Goal: Transaction & Acquisition: Purchase product/service

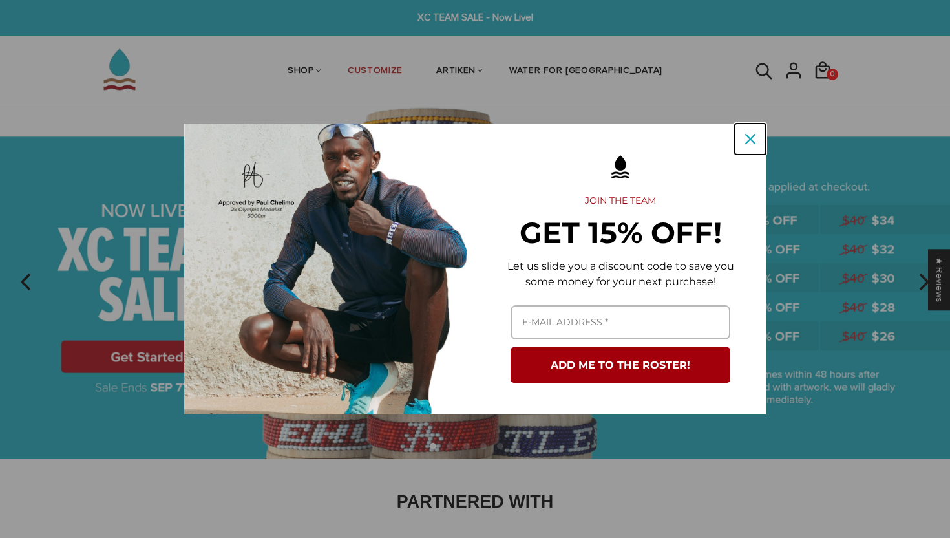
click at [748, 133] on div "Close" at bounding box center [750, 139] width 21 height 21
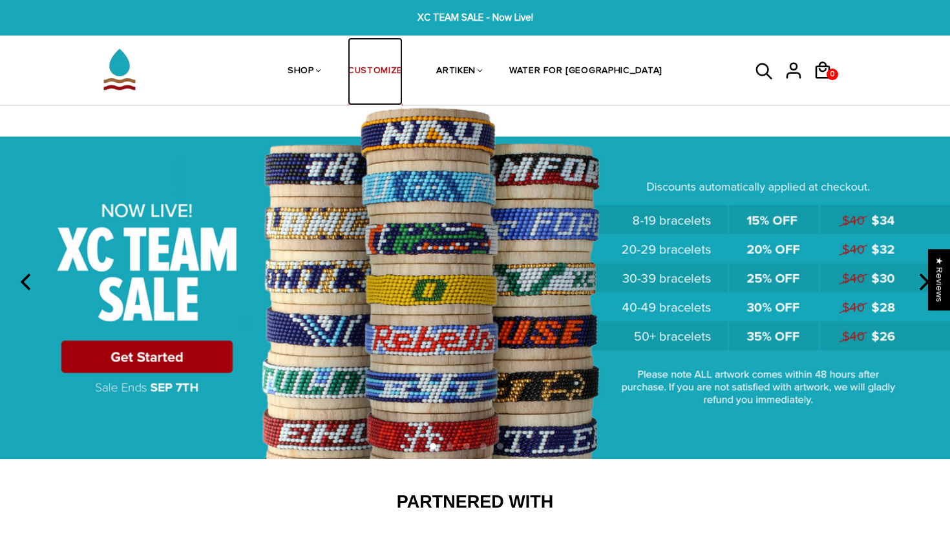
click at [403, 69] on link "CUSTOMIZE" at bounding box center [375, 71] width 55 height 68
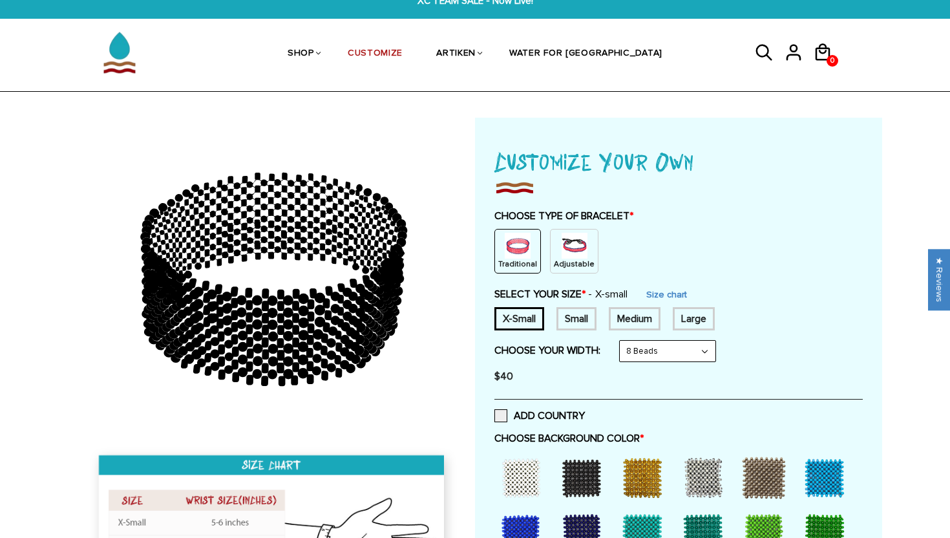
scroll to position [22, 0]
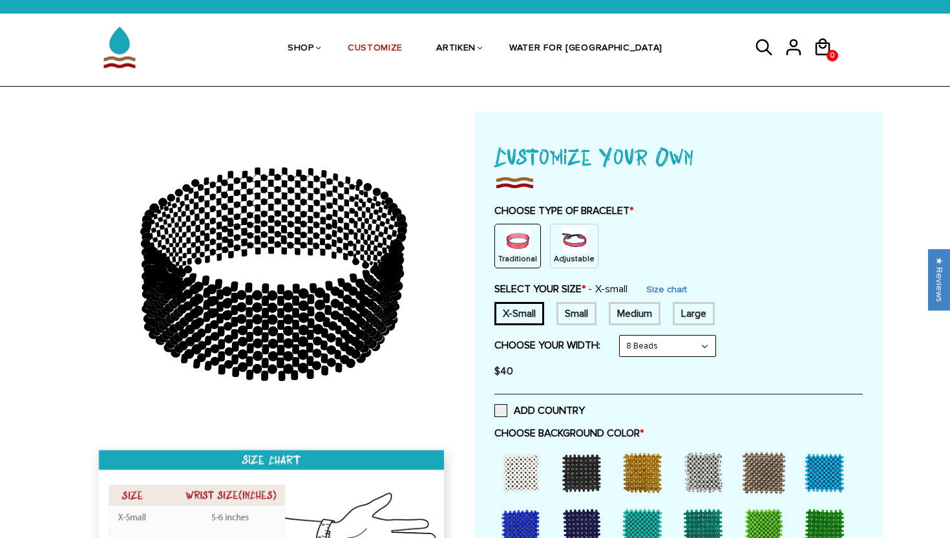
click at [579, 246] on img at bounding box center [574, 240] width 26 height 26
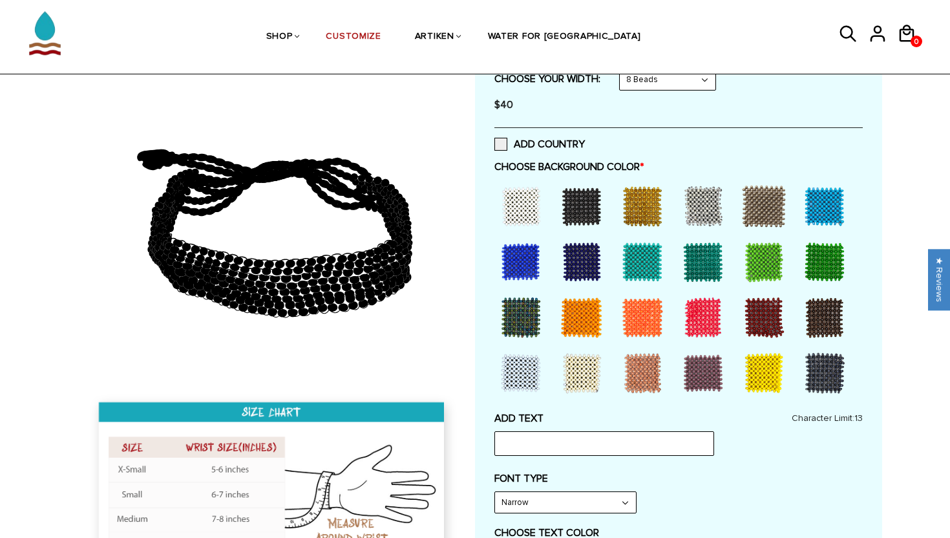
scroll to position [233, 0]
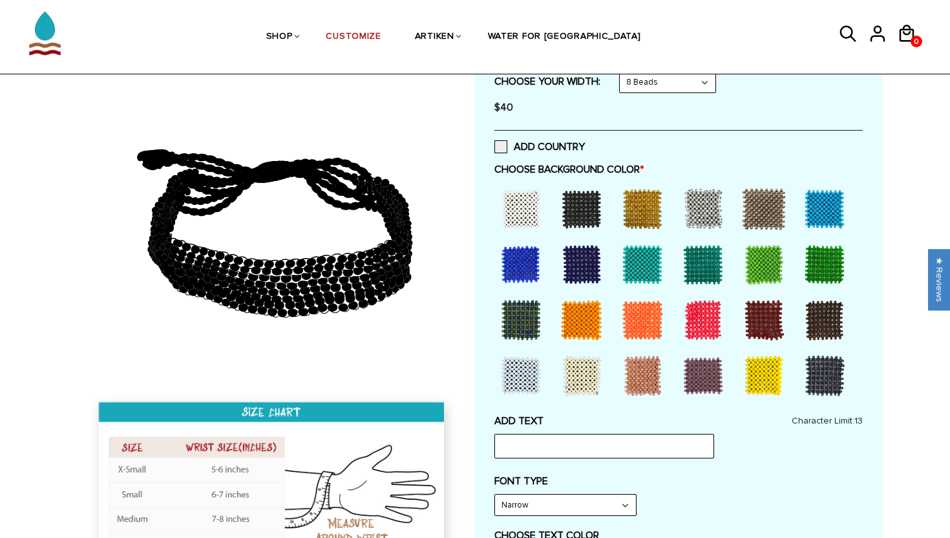
click at [519, 266] on div at bounding box center [521, 264] width 52 height 52
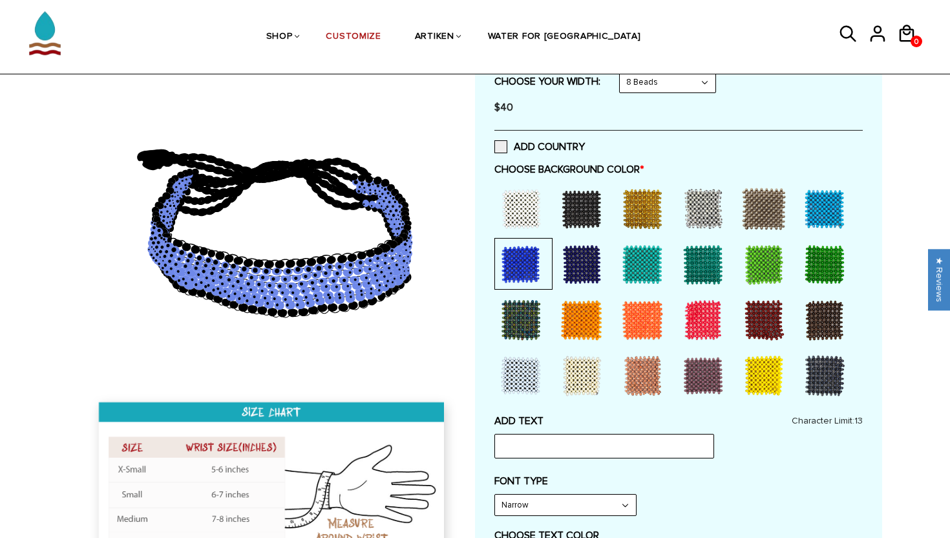
click at [529, 265] on div at bounding box center [521, 264] width 52 height 52
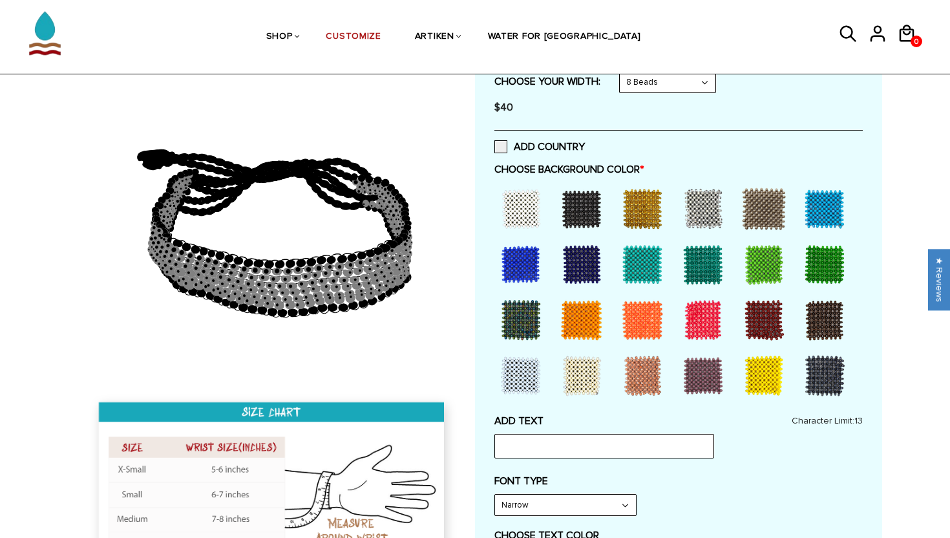
click at [580, 269] on div at bounding box center [582, 264] width 52 height 52
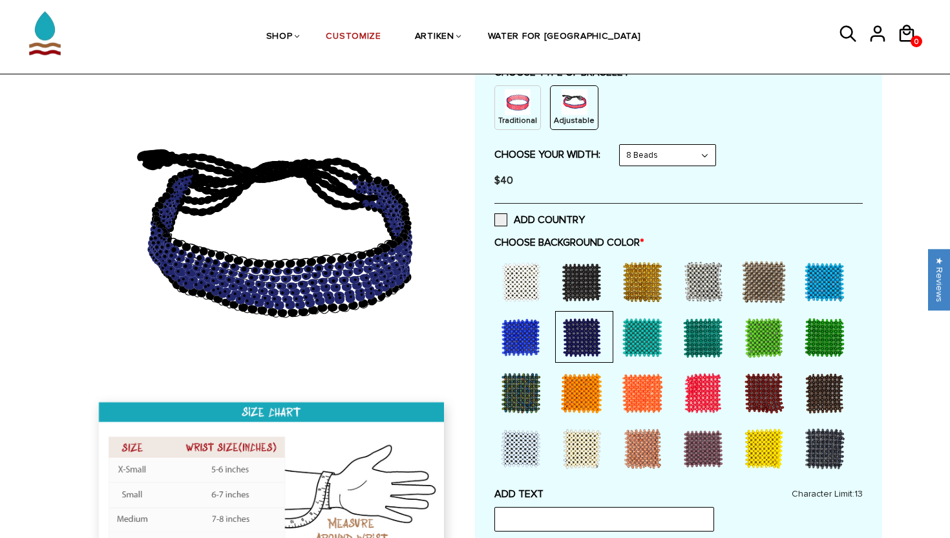
scroll to position [159, 0]
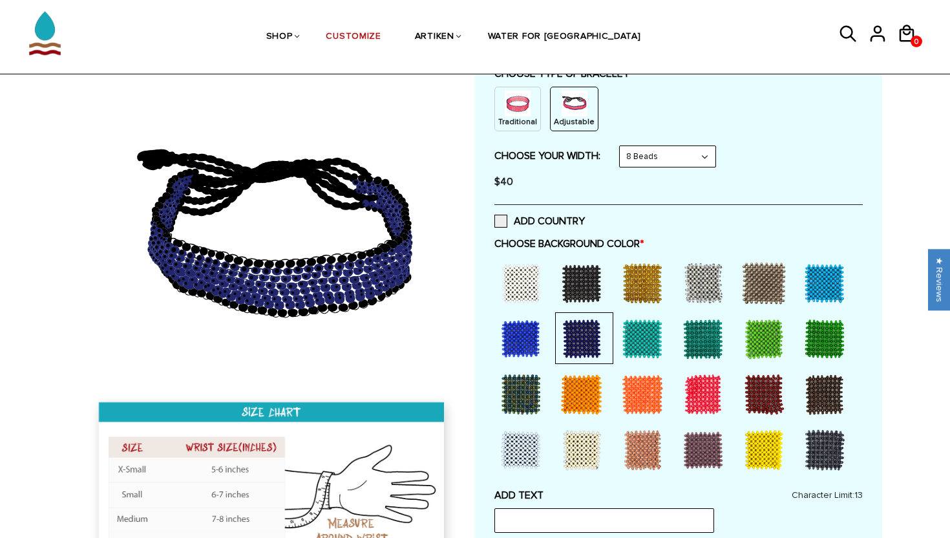
click at [672, 156] on select "8 Beads 6 Beads 10 Beads" at bounding box center [668, 156] width 96 height 21
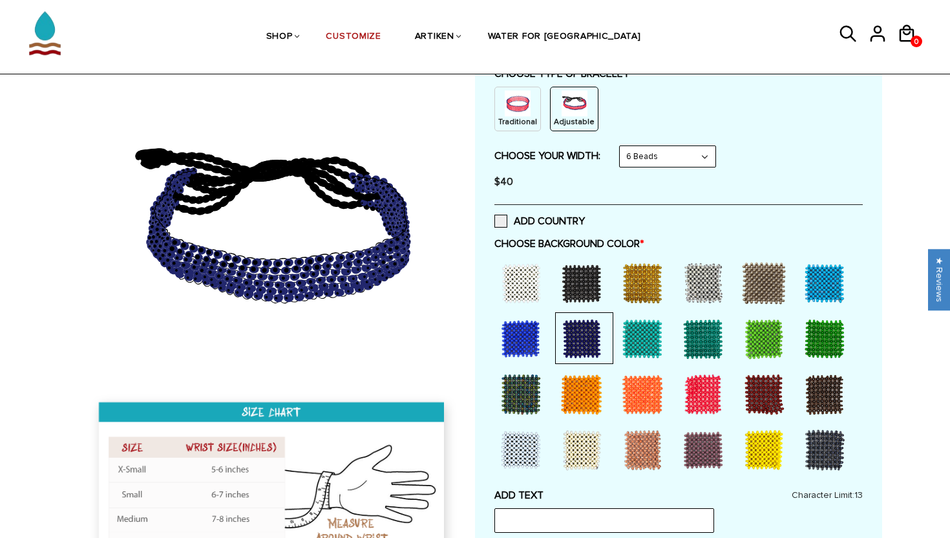
click at [671, 150] on select "8 Beads 6 Beads 10 Beads" at bounding box center [668, 156] width 96 height 21
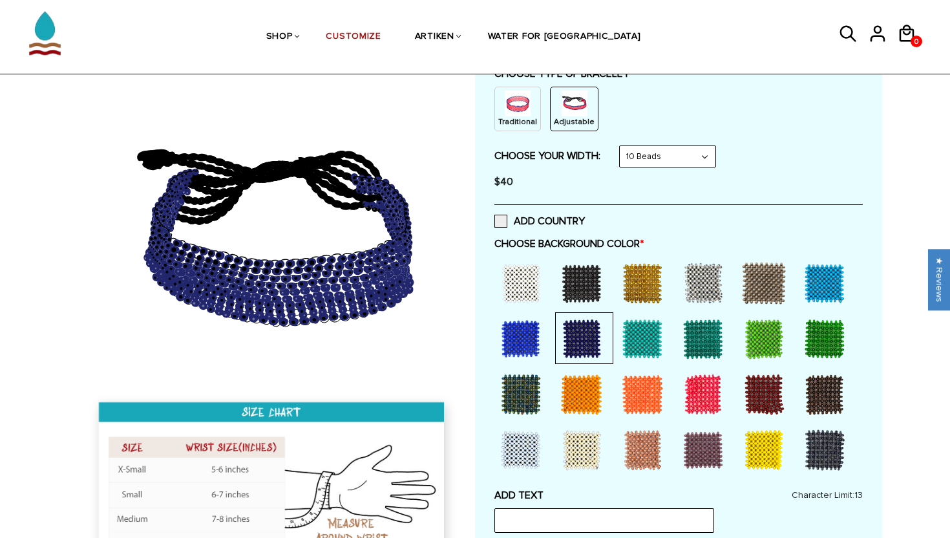
click at [665, 154] on select "8 Beads 6 Beads 10 Beads" at bounding box center [668, 156] width 96 height 21
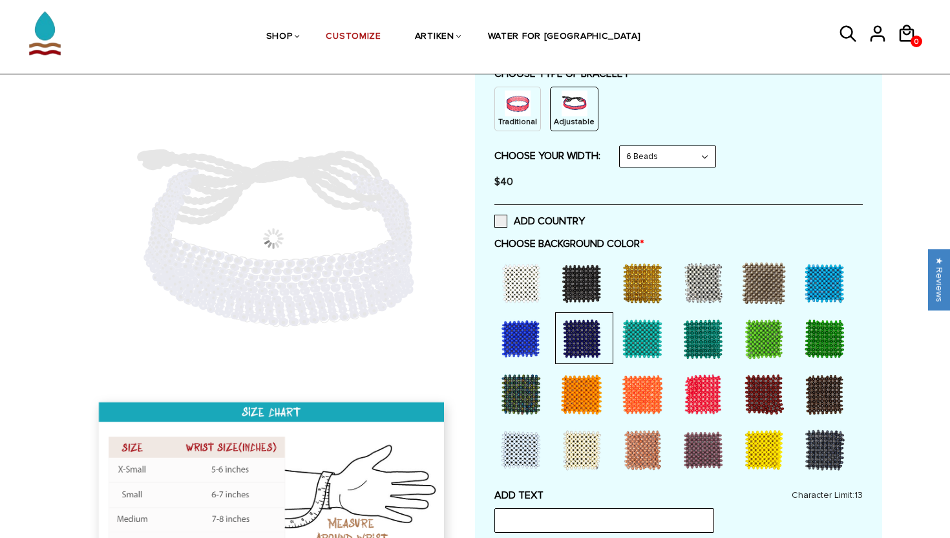
click at [663, 154] on select "8 Beads 6 Beads 10 Beads" at bounding box center [668, 156] width 96 height 21
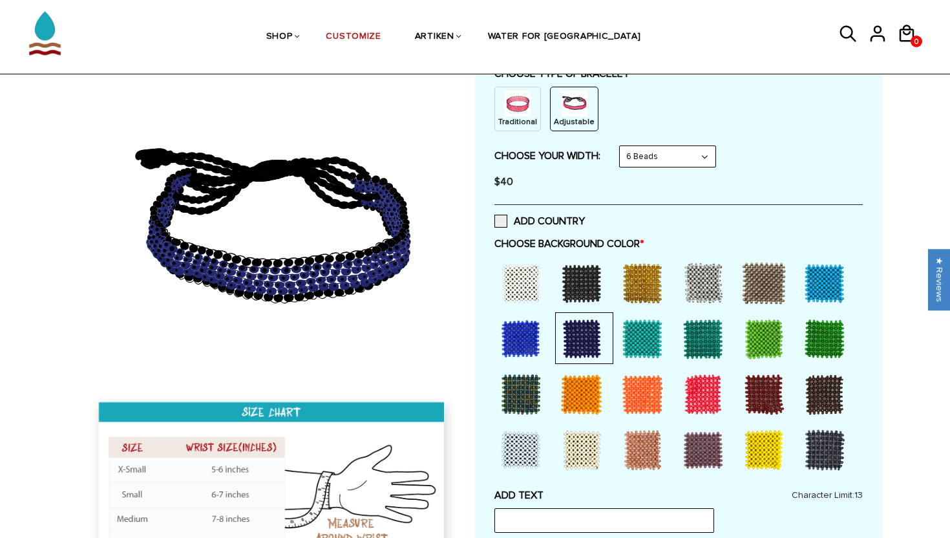
select select "8-beads"
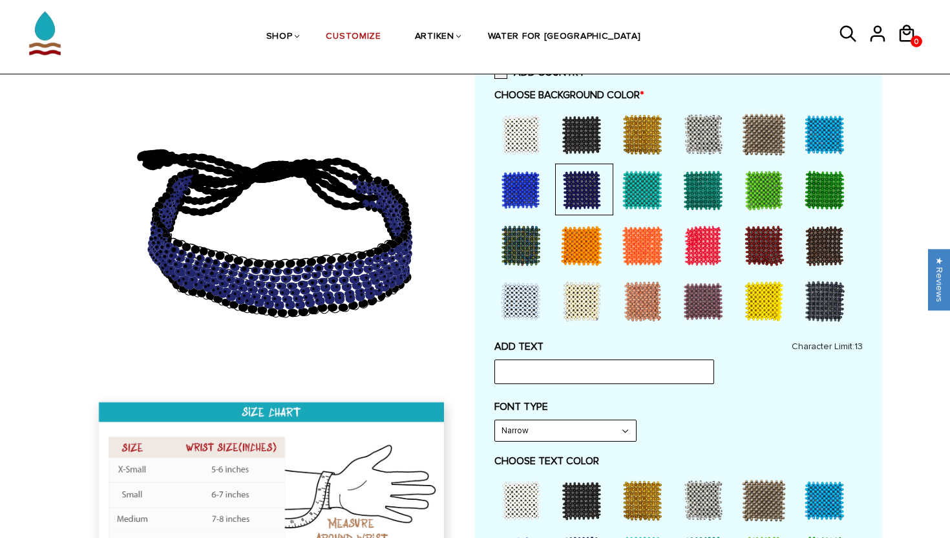
scroll to position [320, 0]
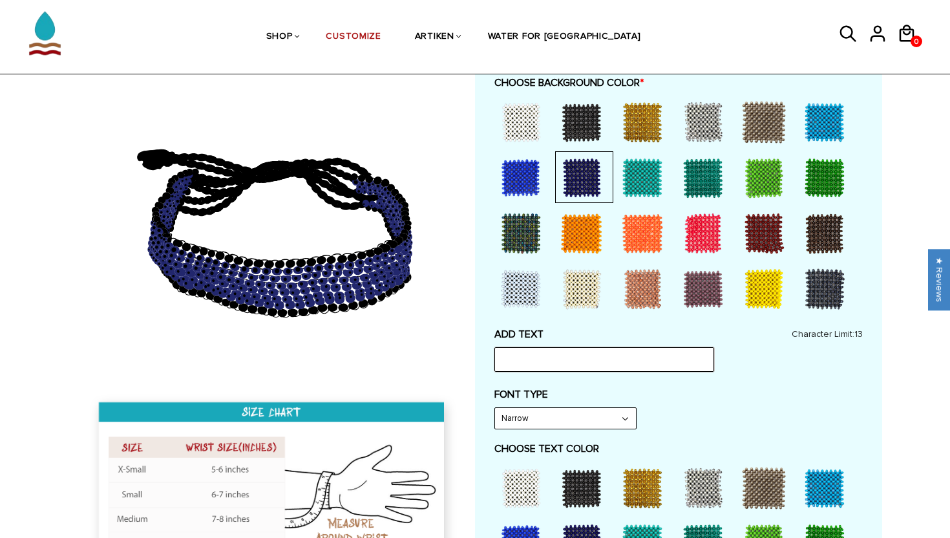
click at [579, 353] on input "text" at bounding box center [604, 359] width 220 height 25
type input "JCU"
click at [759, 472] on div at bounding box center [764, 488] width 52 height 52
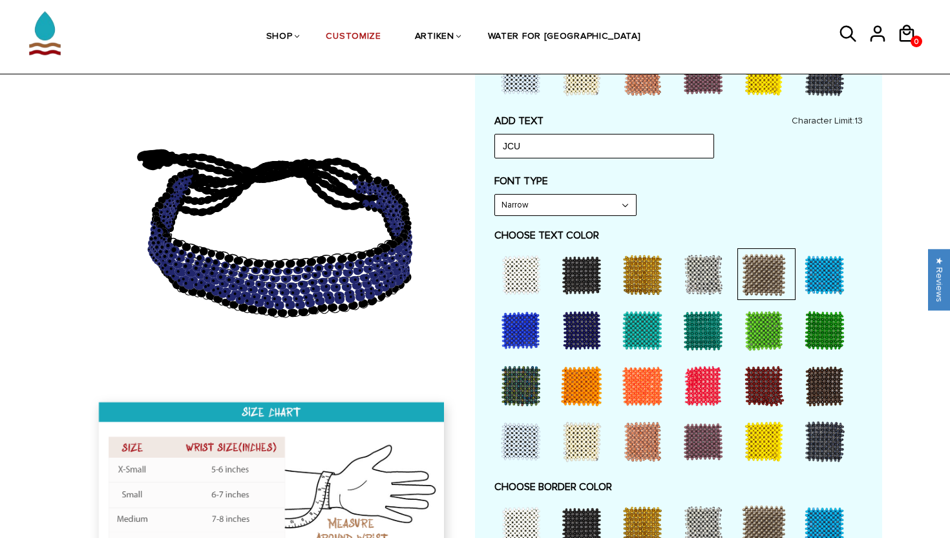
scroll to position [482, 0]
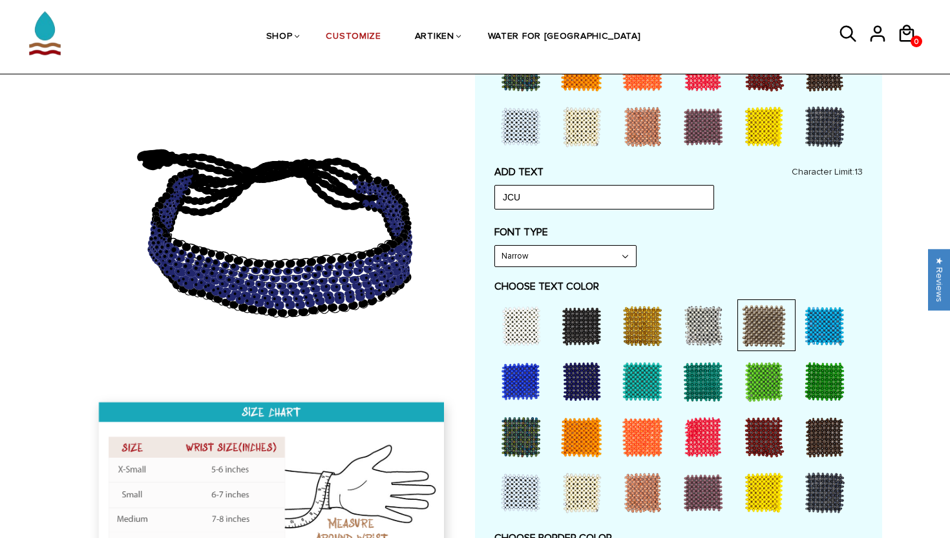
click at [610, 258] on select "Narrow Bold" at bounding box center [565, 256] width 141 height 21
click at [605, 253] on select "Narrow Bold" at bounding box center [565, 256] width 141 height 21
select select "Narrow"
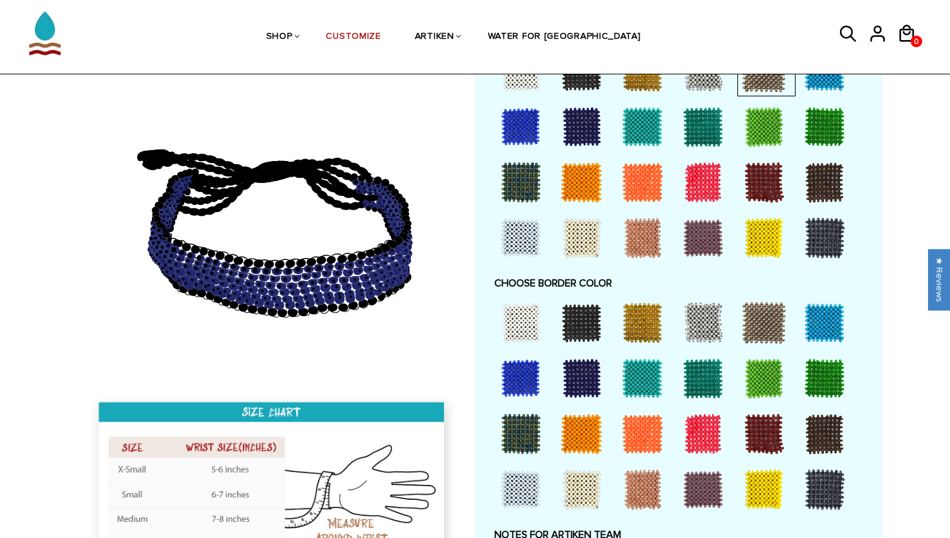
scroll to position [726, 0]
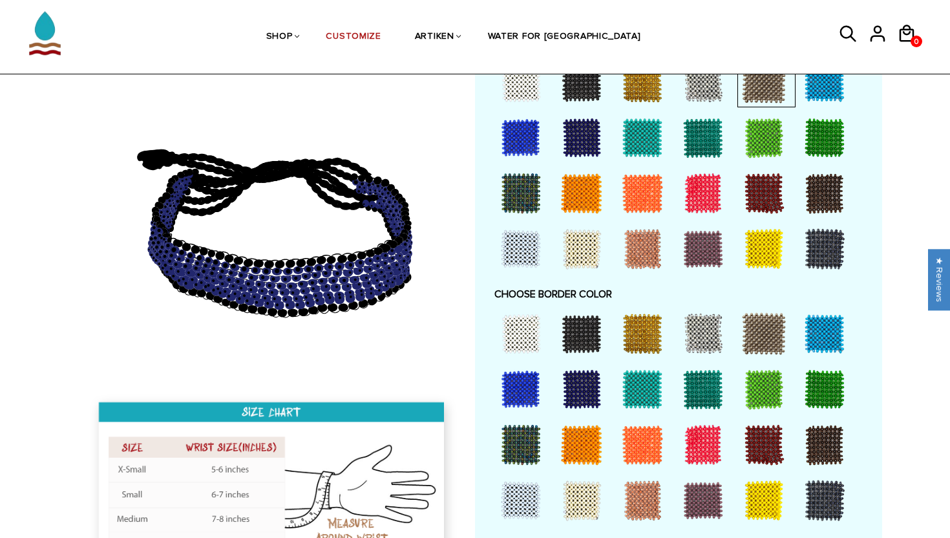
click at [623, 339] on div at bounding box center [642, 334] width 52 height 52
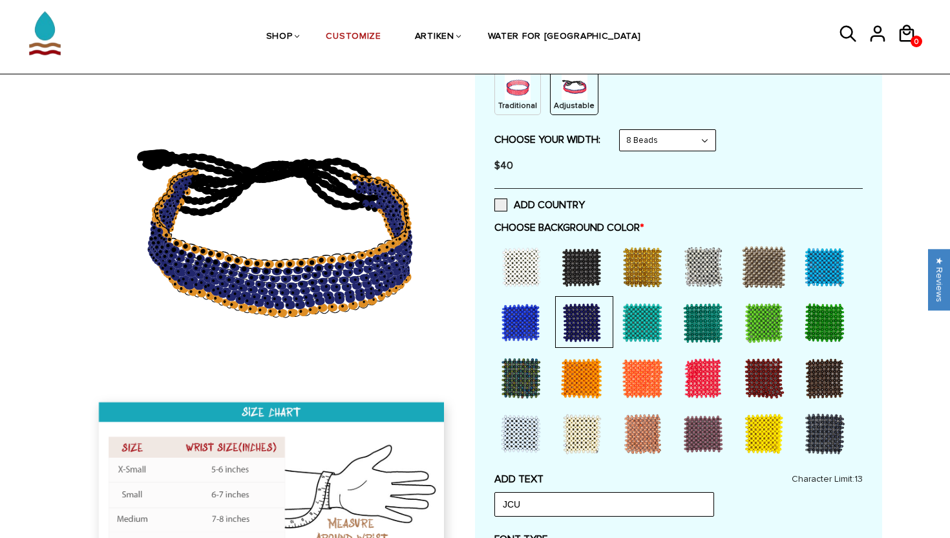
scroll to position [148, 0]
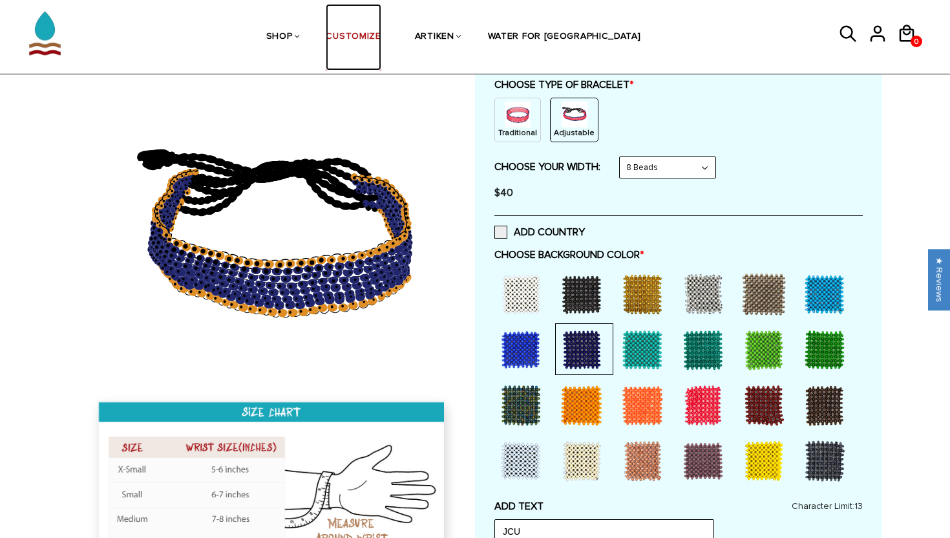
click at [381, 32] on link "CUSTOMIZE" at bounding box center [353, 37] width 55 height 67
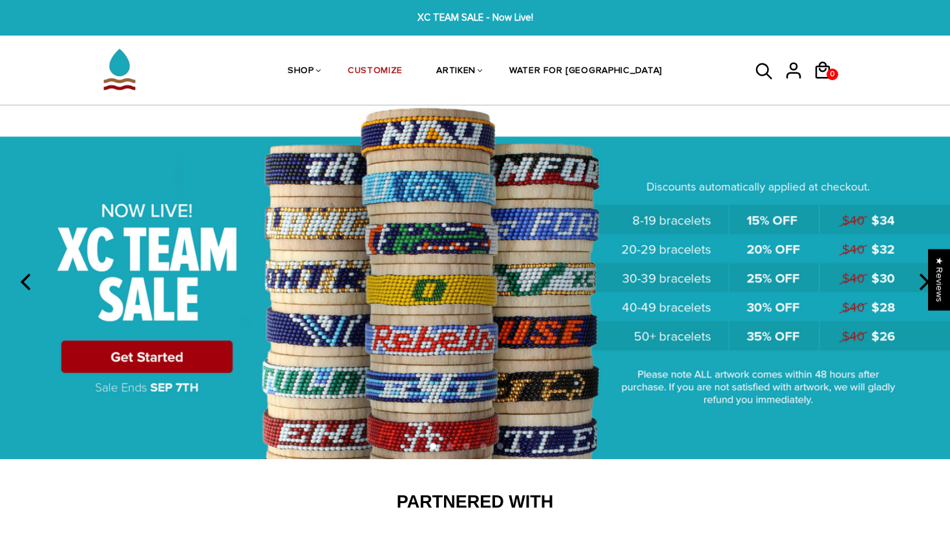
click at [169, 354] on img at bounding box center [475, 281] width 950 height 353
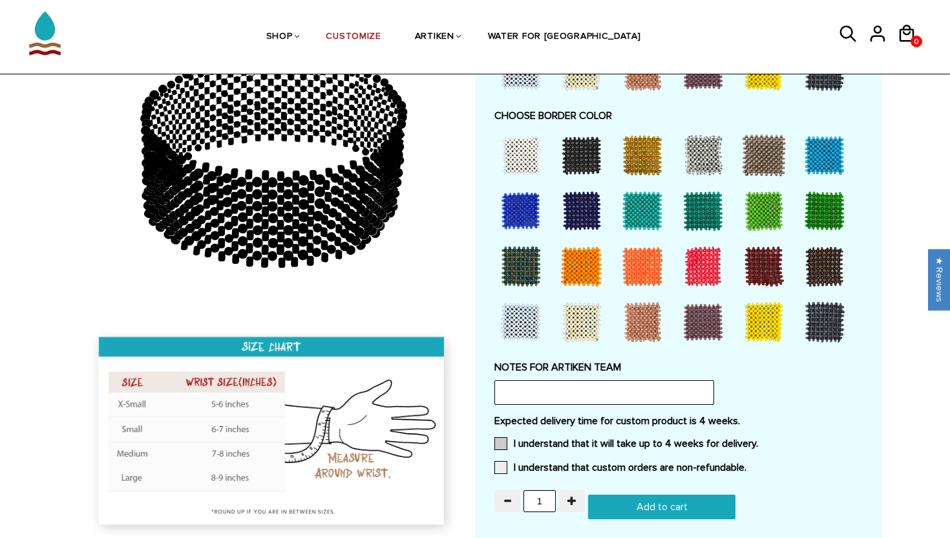
scroll to position [921, 0]
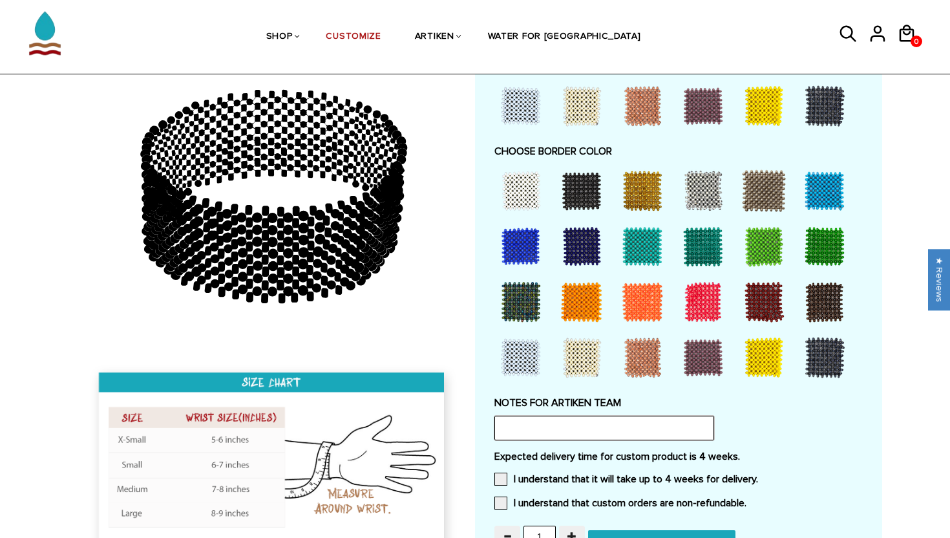
click at [531, 428] on input "text" at bounding box center [604, 427] width 220 height 25
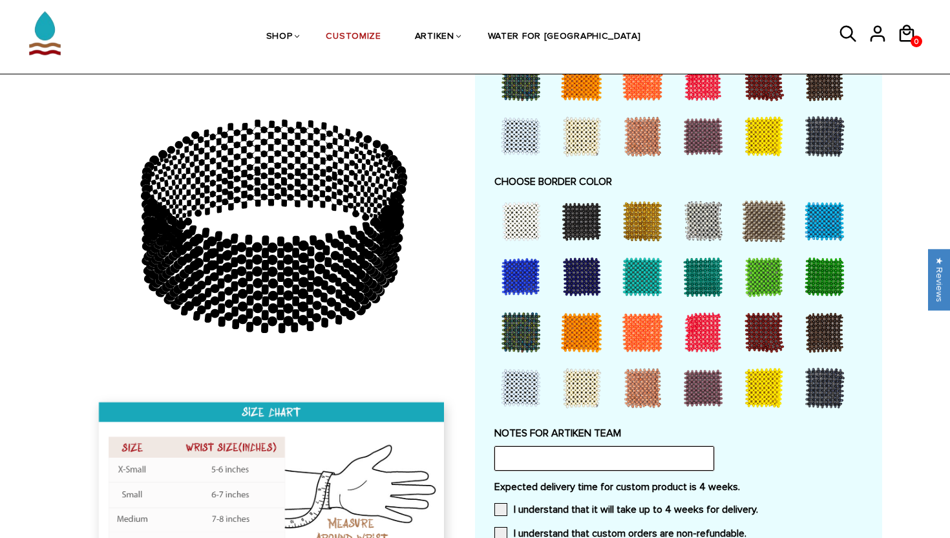
scroll to position [833, 0]
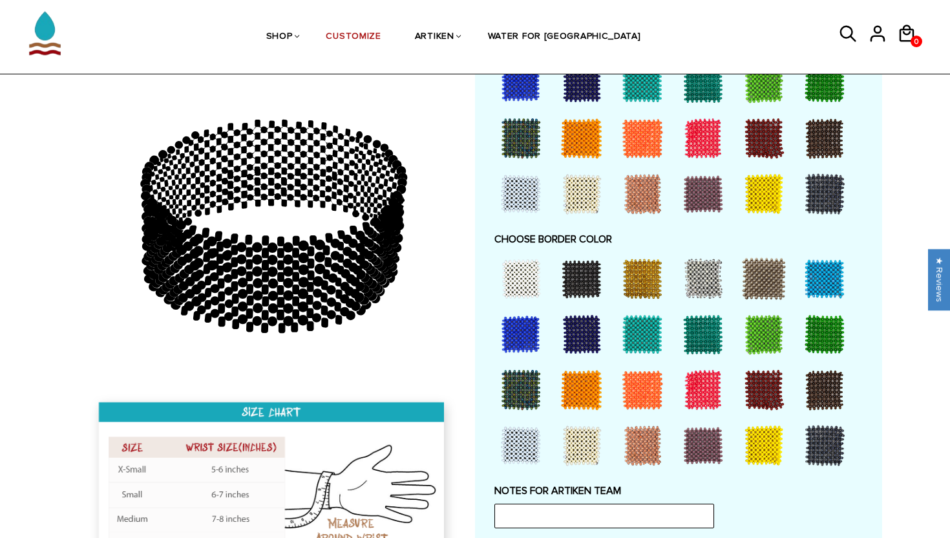
click at [586, 330] on div at bounding box center [582, 334] width 52 height 52
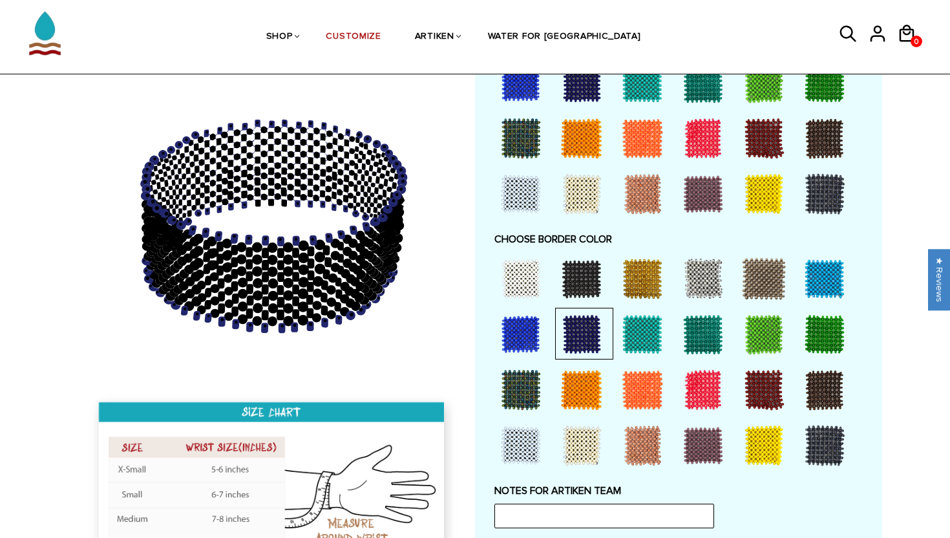
click at [583, 334] on div at bounding box center [582, 334] width 52 height 52
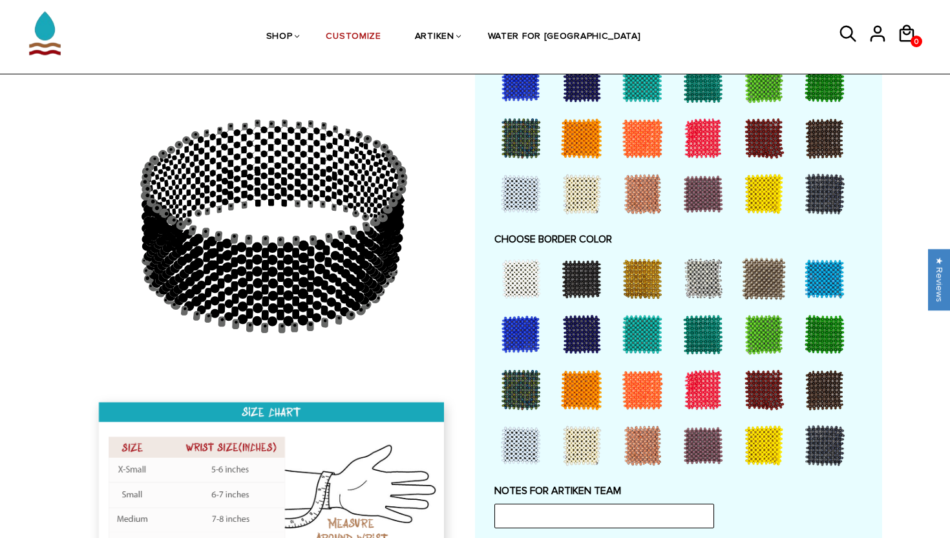
click at [637, 286] on div at bounding box center [642, 279] width 52 height 52
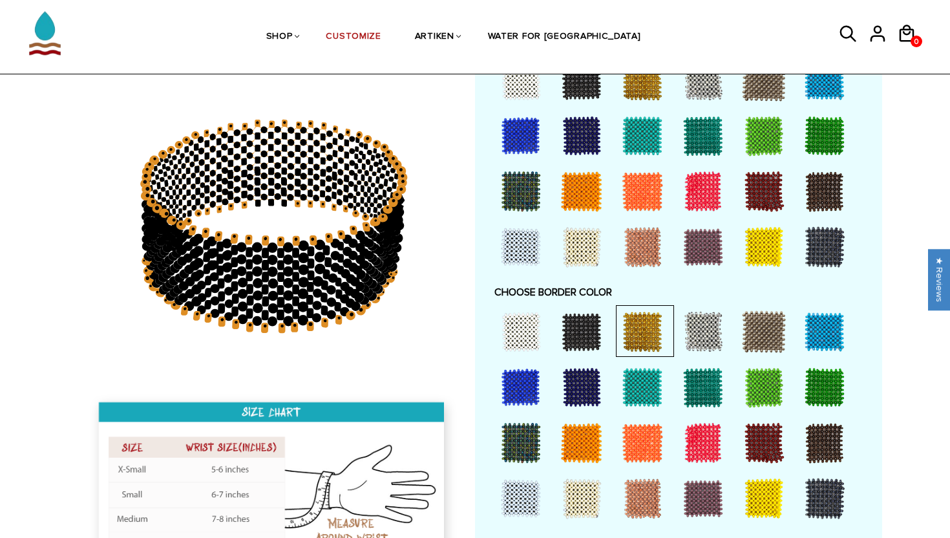
scroll to position [631, 0]
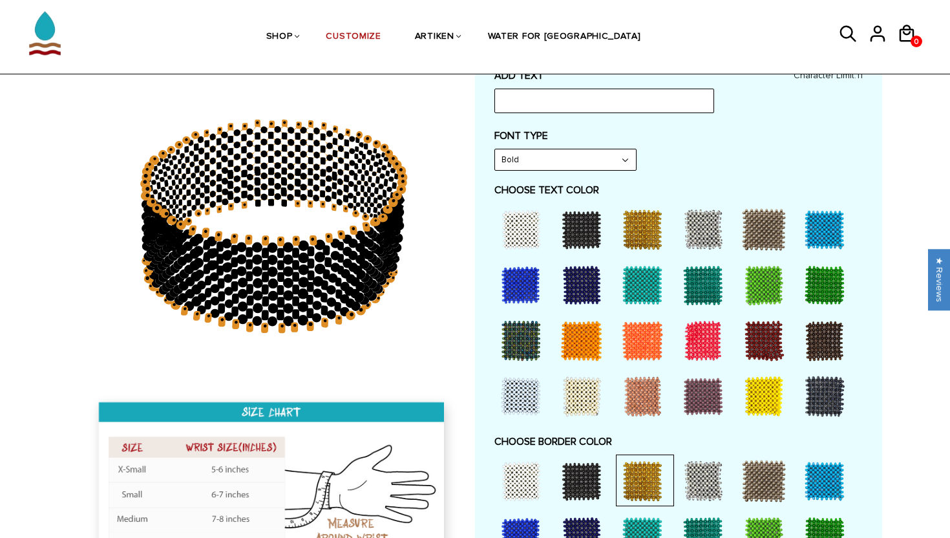
click at [573, 280] on div at bounding box center [582, 285] width 52 height 52
click at [581, 288] on div at bounding box center [582, 285] width 52 height 52
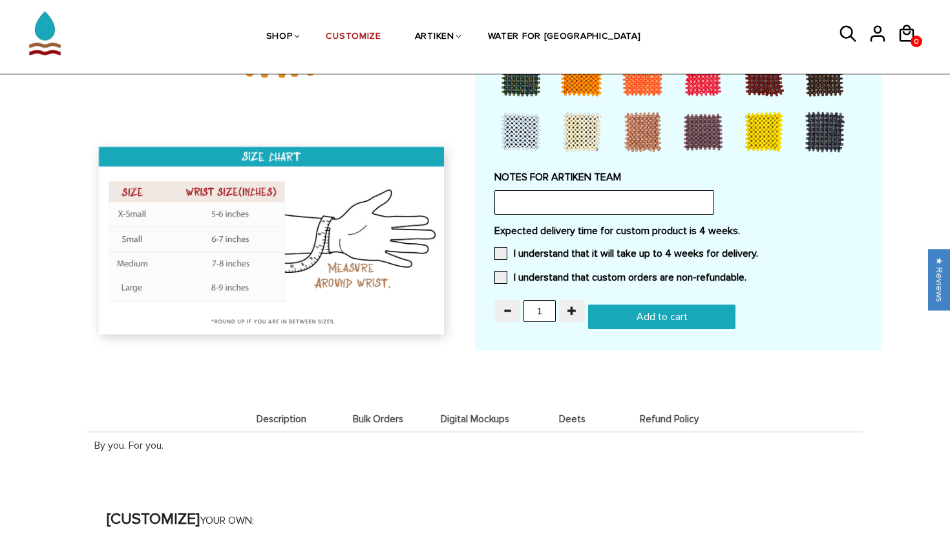
scroll to position [1407, 0]
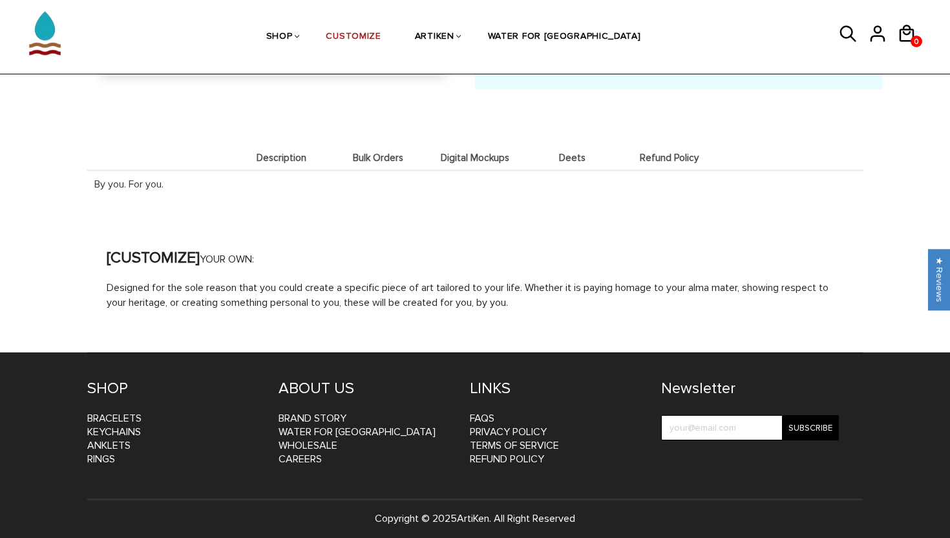
click at [375, 160] on li "Bulk Orders" at bounding box center [378, 157] width 97 height 25
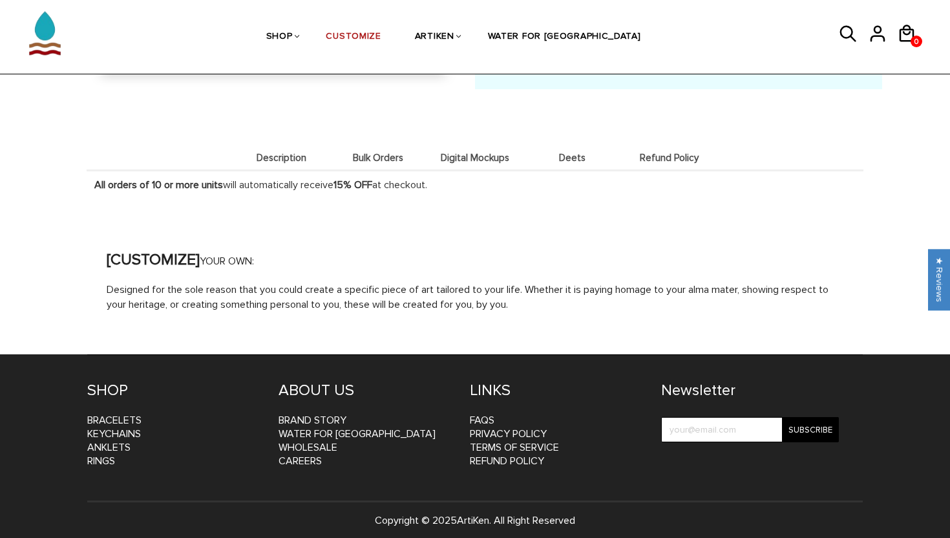
click at [304, 157] on span "Description" at bounding box center [281, 157] width 90 height 11
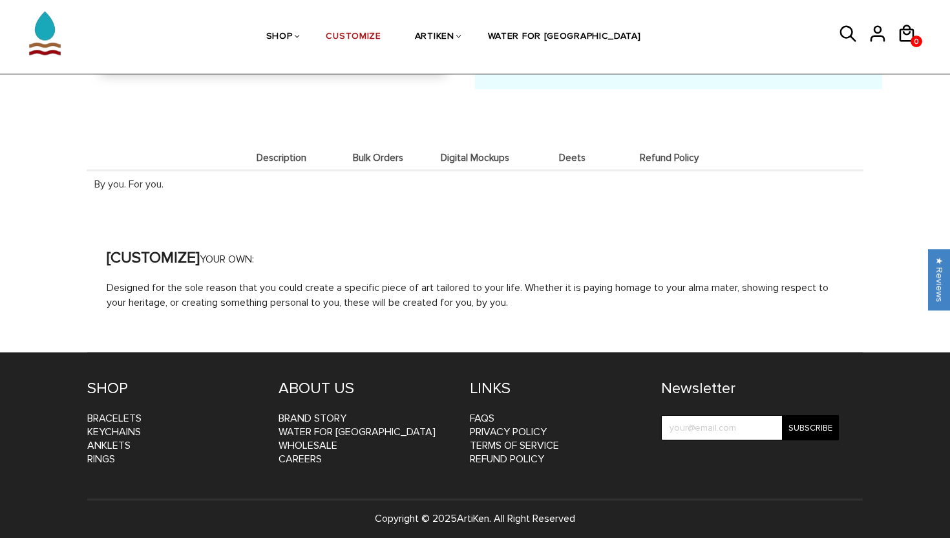
click at [453, 152] on span "Digital Mockups" at bounding box center [475, 157] width 90 height 11
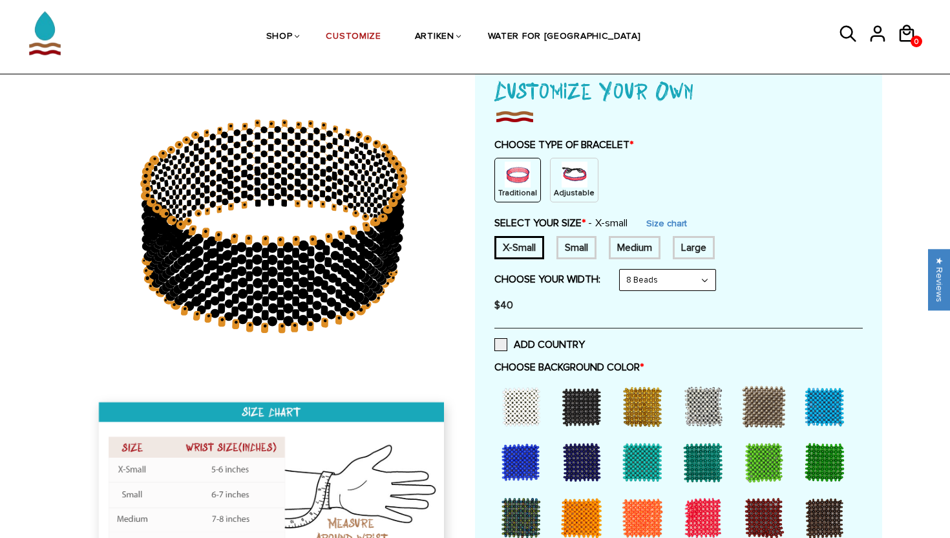
scroll to position [0, 0]
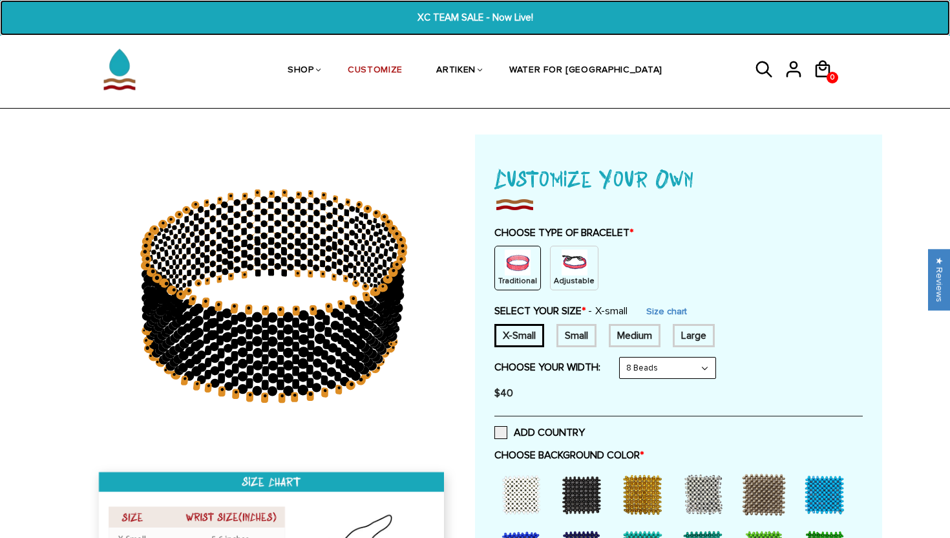
click at [449, 16] on span "XC TEAM SALE - Now Live!" at bounding box center [475, 17] width 364 height 15
